Goal: Task Accomplishment & Management: Manage account settings

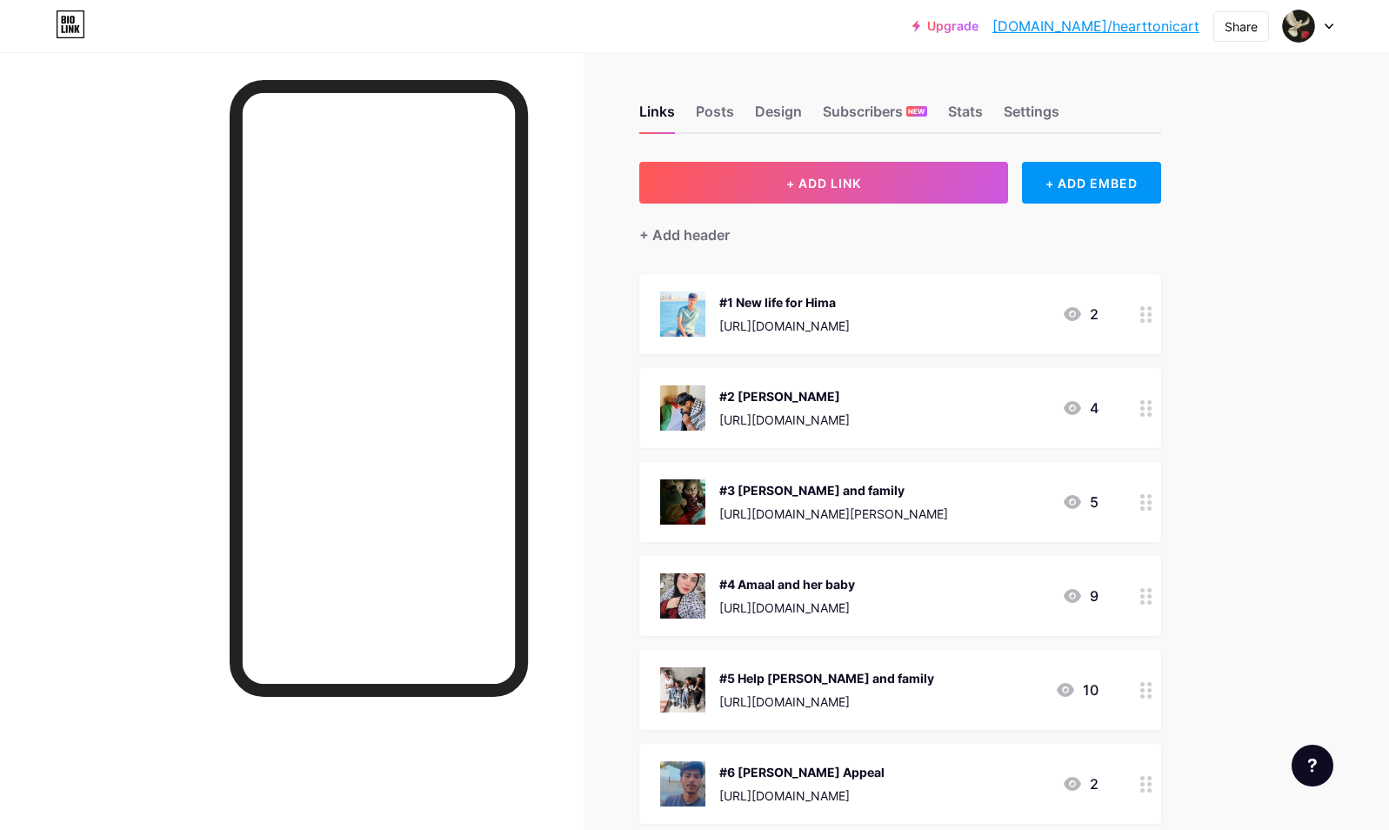
click at [1277, 421] on div "Upgrade [DOMAIN_NAME]/heartt... [DOMAIN_NAME]/hearttonicart Share Switch accoun…" at bounding box center [694, 771] width 1389 height 1543
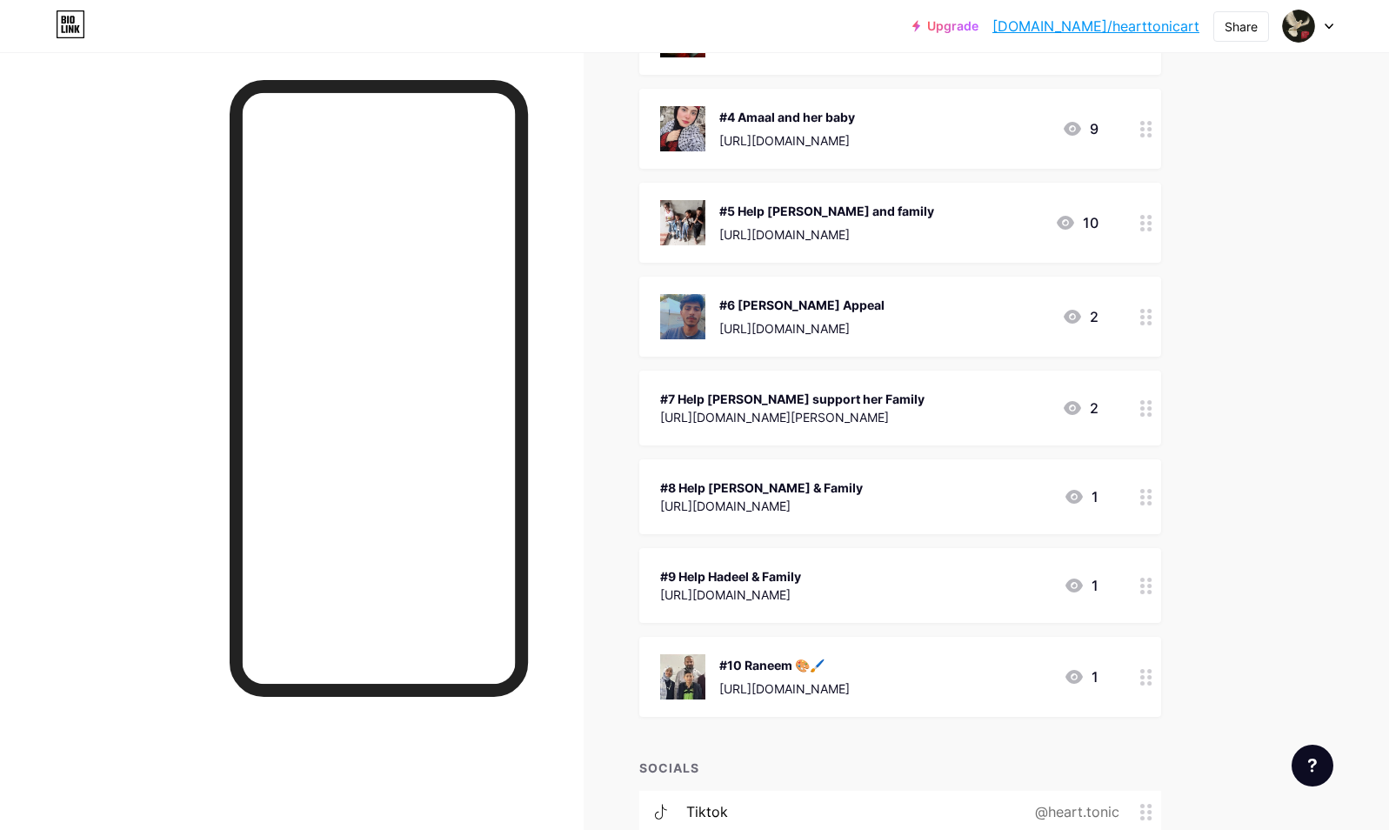
scroll to position [487, 0]
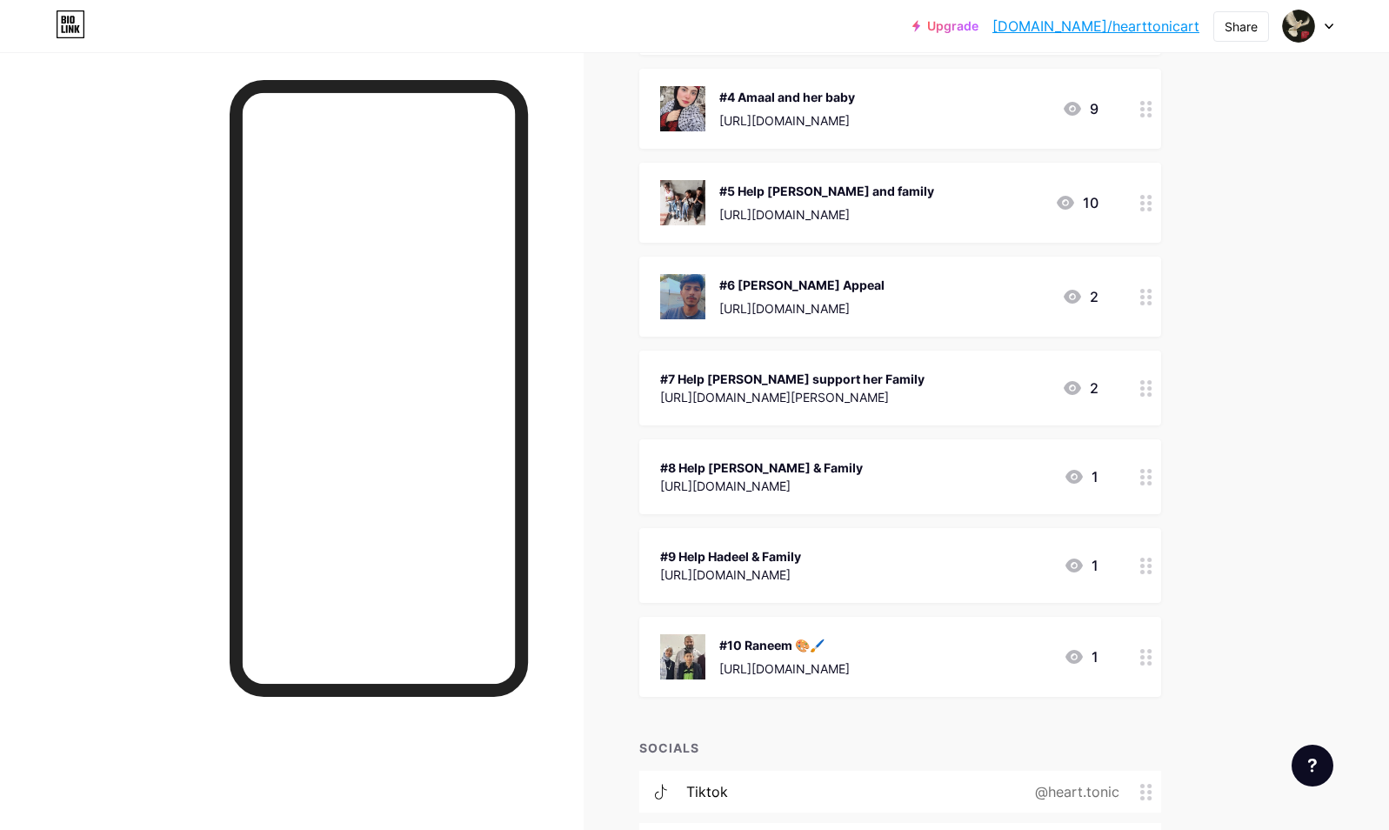
click at [924, 659] on div "#10 Raneem 🎨🖌️ [URL][DOMAIN_NAME] 1" at bounding box center [879, 656] width 438 height 45
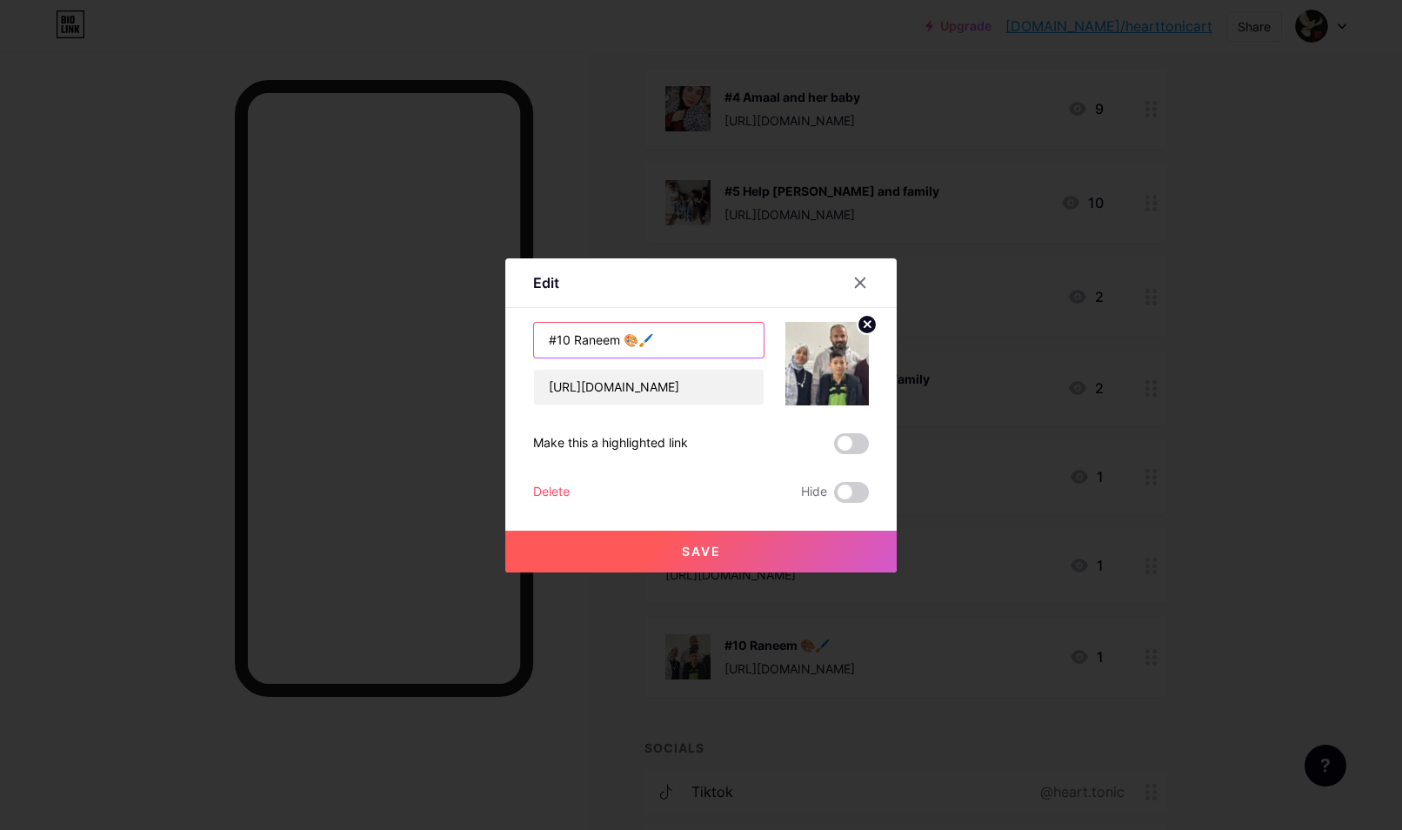
click at [623, 337] on input "#10 Raneem 🎨🖌️" at bounding box center [649, 340] width 230 height 35
click at [645, 339] on input "#10 Raneem 🎨🖌️" at bounding box center [649, 340] width 230 height 35
paste input "𓂃✍︎"
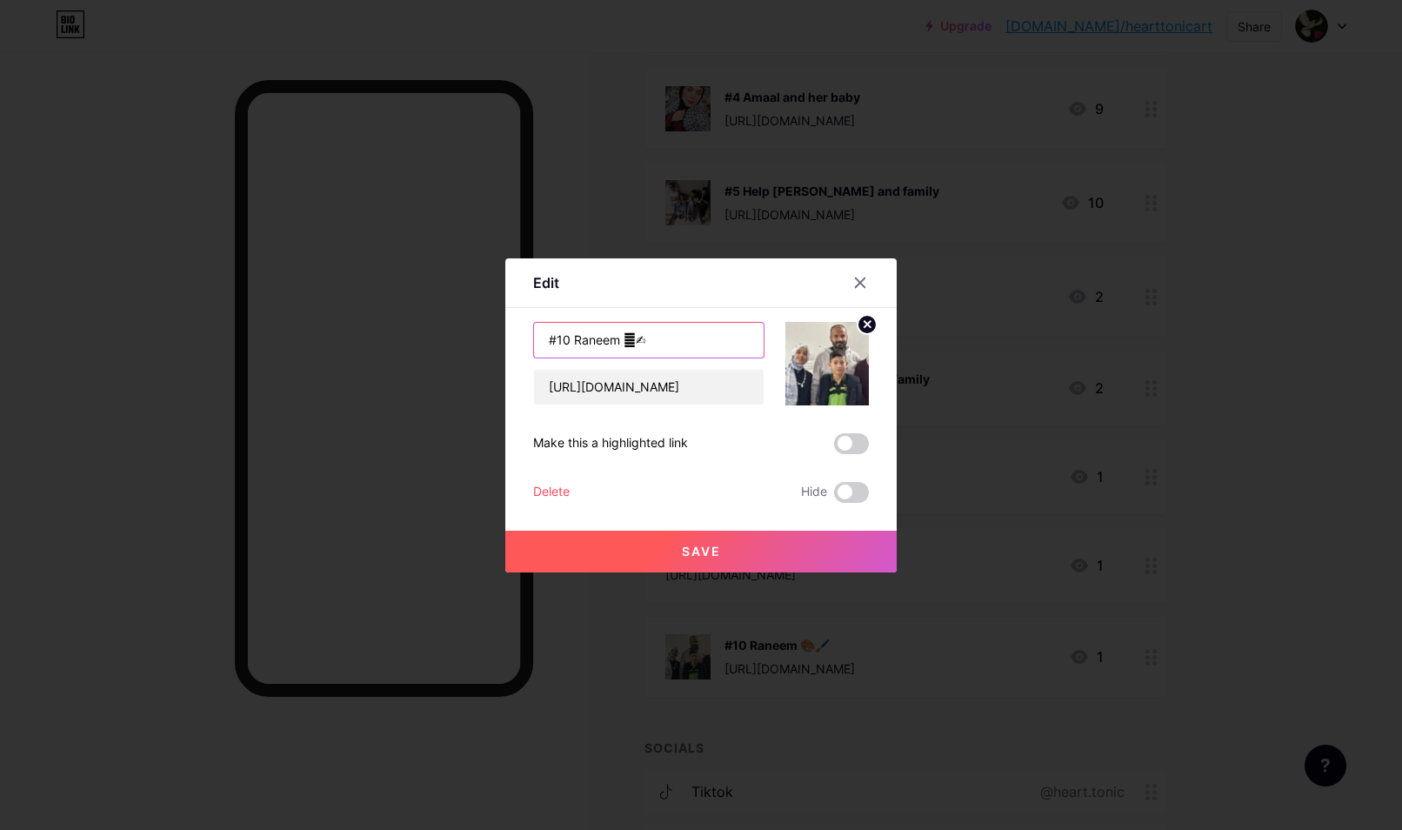
type input "#10 Raneem 𓂃✍︎"
click at [672, 544] on button "Save" at bounding box center [700, 552] width 391 height 42
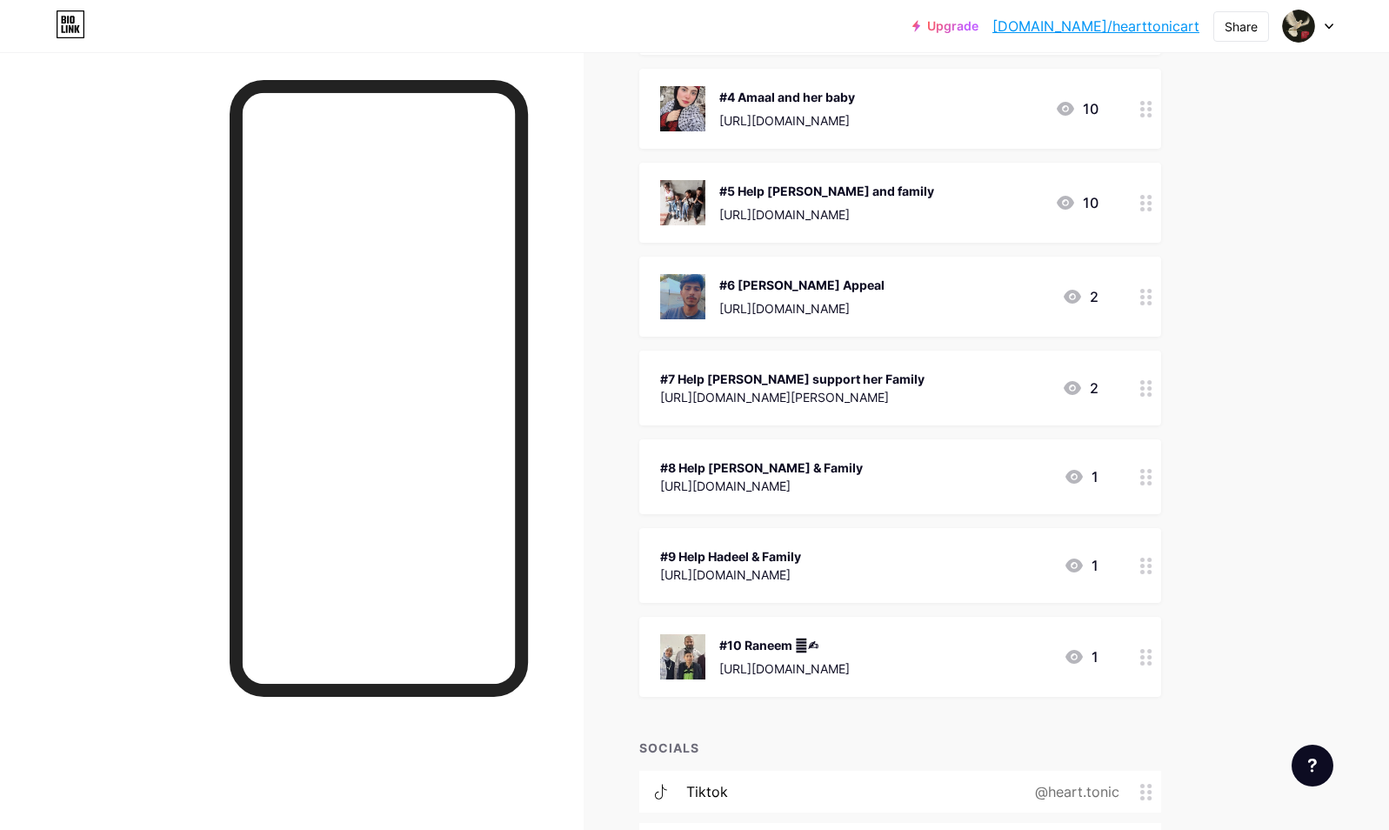
click at [1243, 488] on div "Upgrade [DOMAIN_NAME]/heartt... [DOMAIN_NAME]/hearttonicart Share Switch accoun…" at bounding box center [694, 284] width 1389 height 1543
click at [1249, 445] on div "Upgrade [DOMAIN_NAME]/heartt... [DOMAIN_NAME]/hearttonicart Share Switch accoun…" at bounding box center [694, 284] width 1389 height 1543
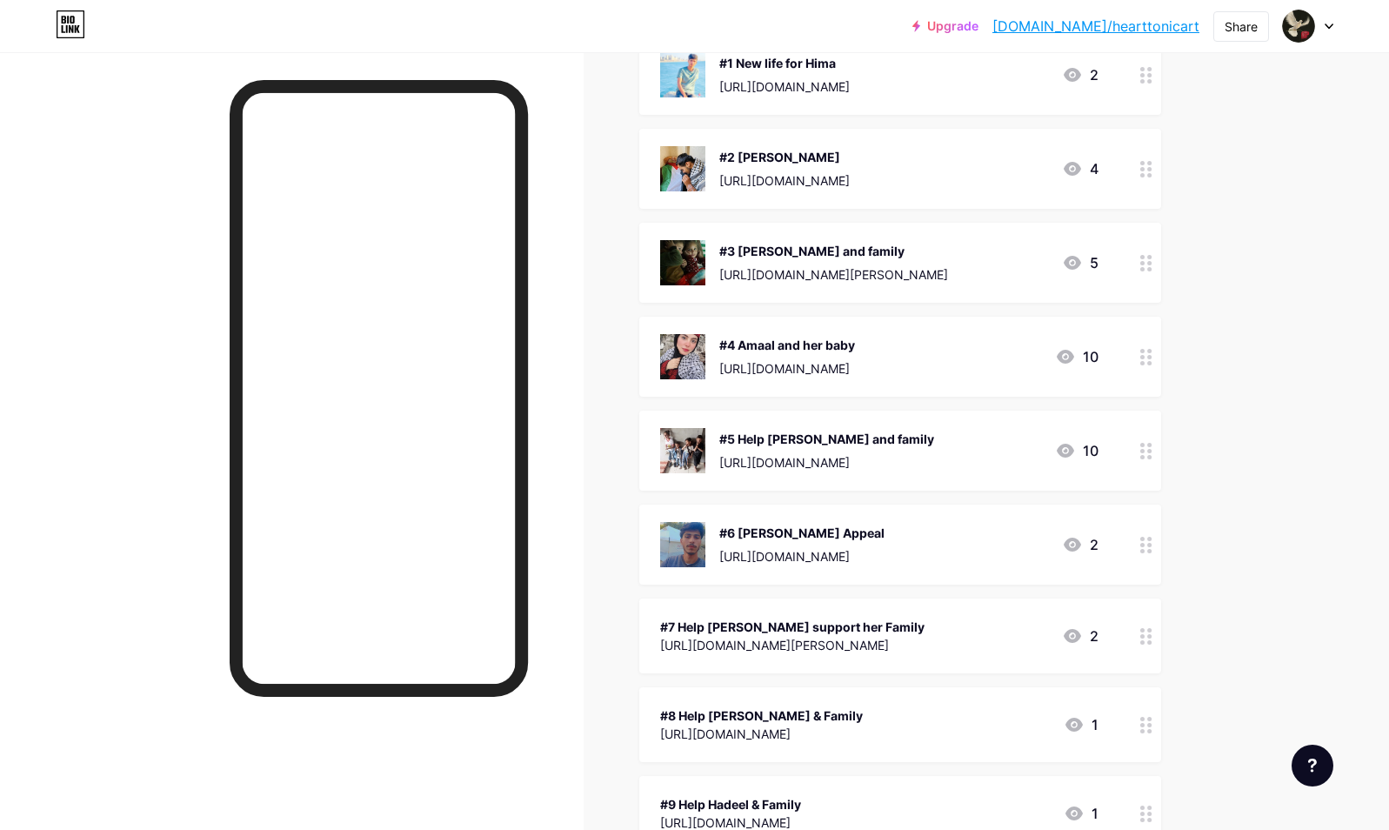
scroll to position [348, 0]
